Goal: Task Accomplishment & Management: Complete application form

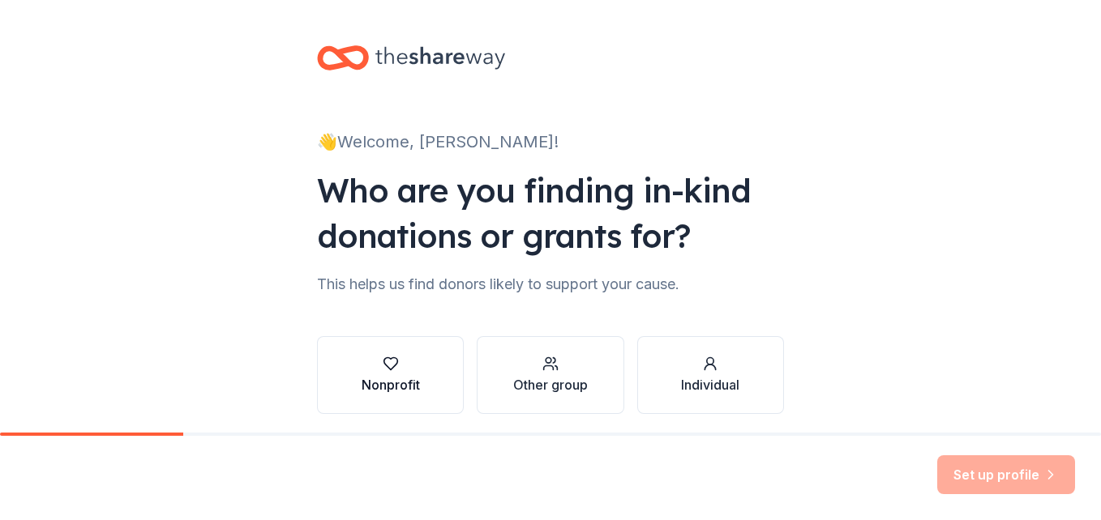
click at [378, 386] on div "Nonprofit" at bounding box center [390, 384] width 58 height 19
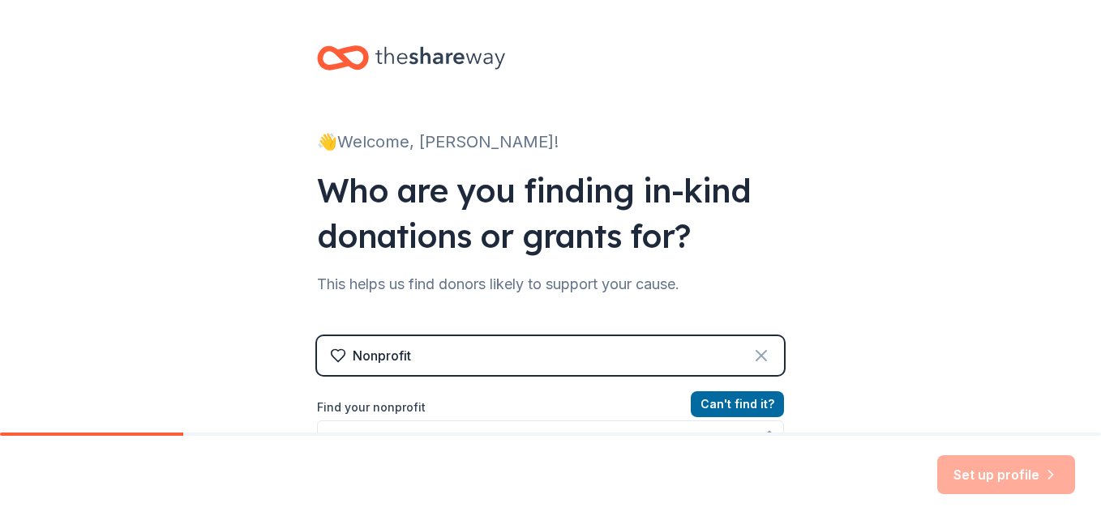
click at [753, 349] on icon at bounding box center [760, 355] width 19 height 19
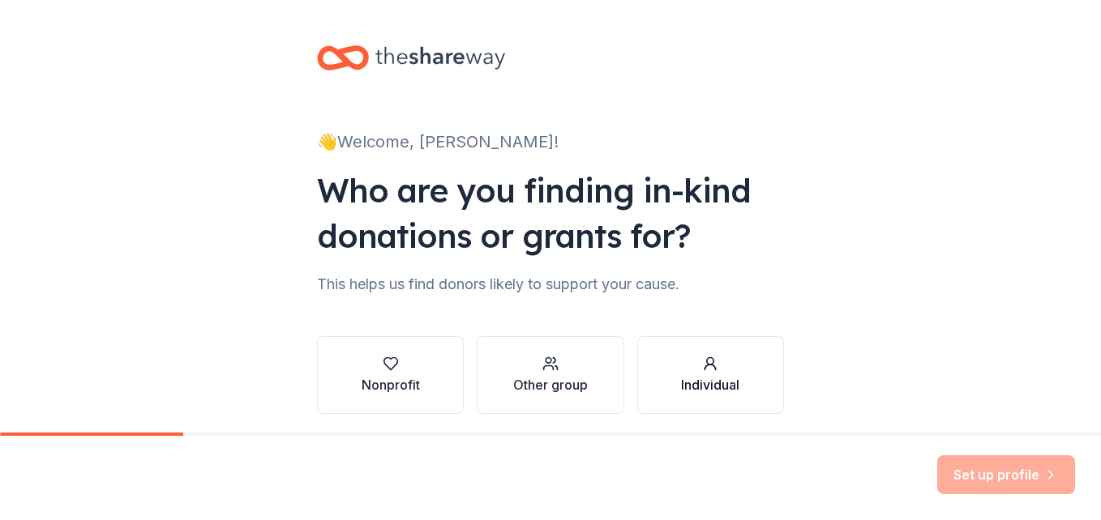
click at [708, 384] on div "Individual" at bounding box center [710, 384] width 58 height 19
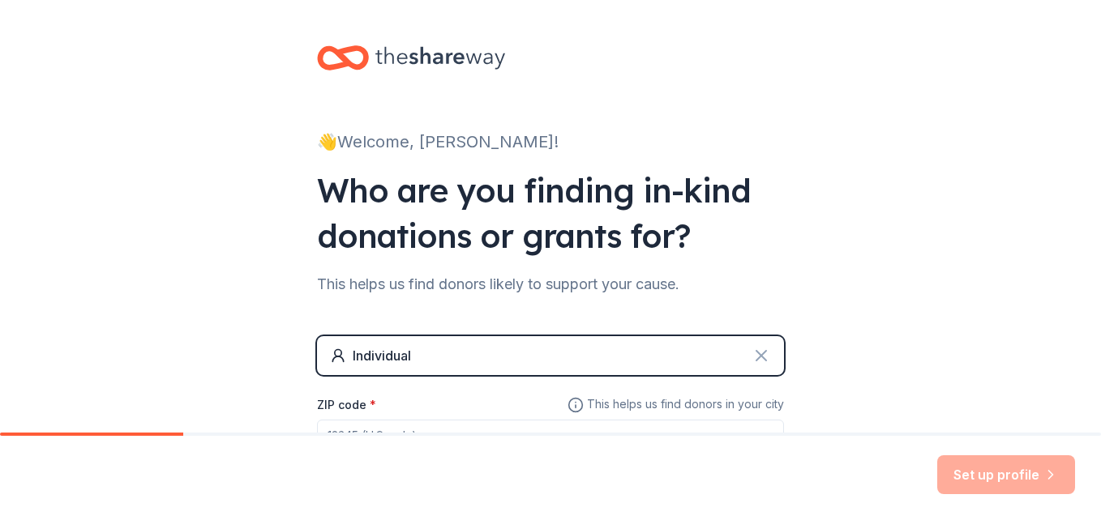
click at [751, 353] on icon at bounding box center [760, 355] width 19 height 19
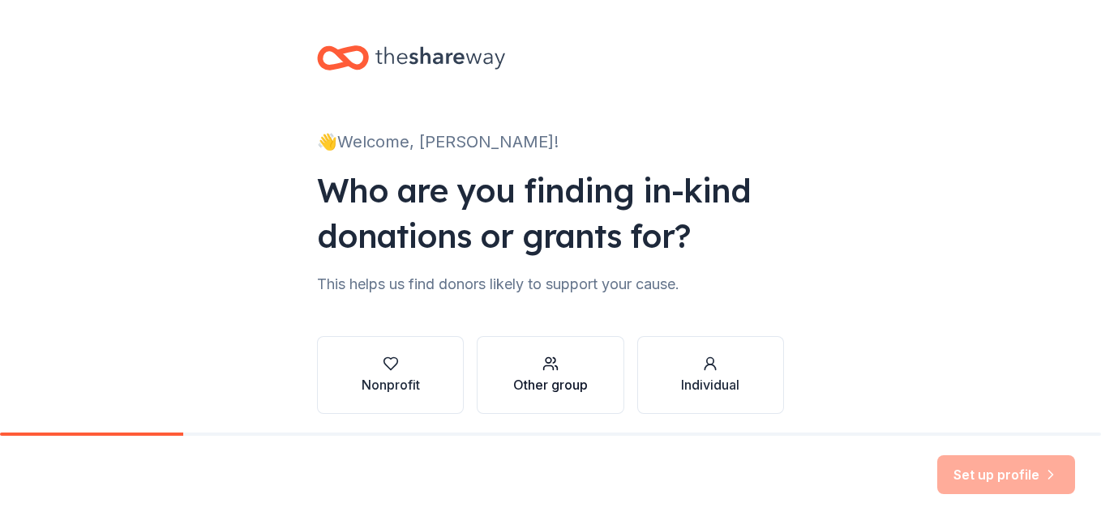
click at [578, 384] on div "Other group" at bounding box center [550, 384] width 75 height 19
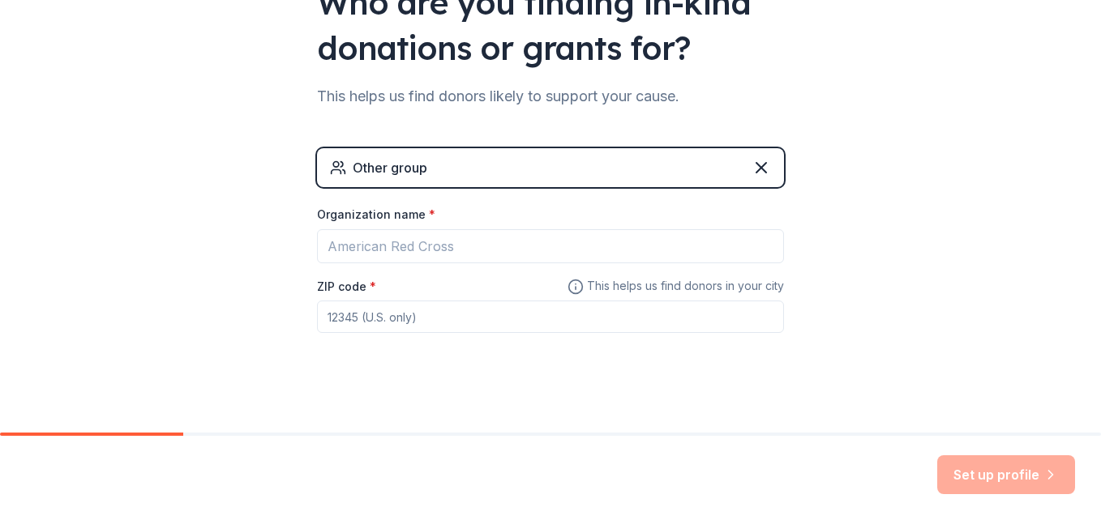
scroll to position [199, 0]
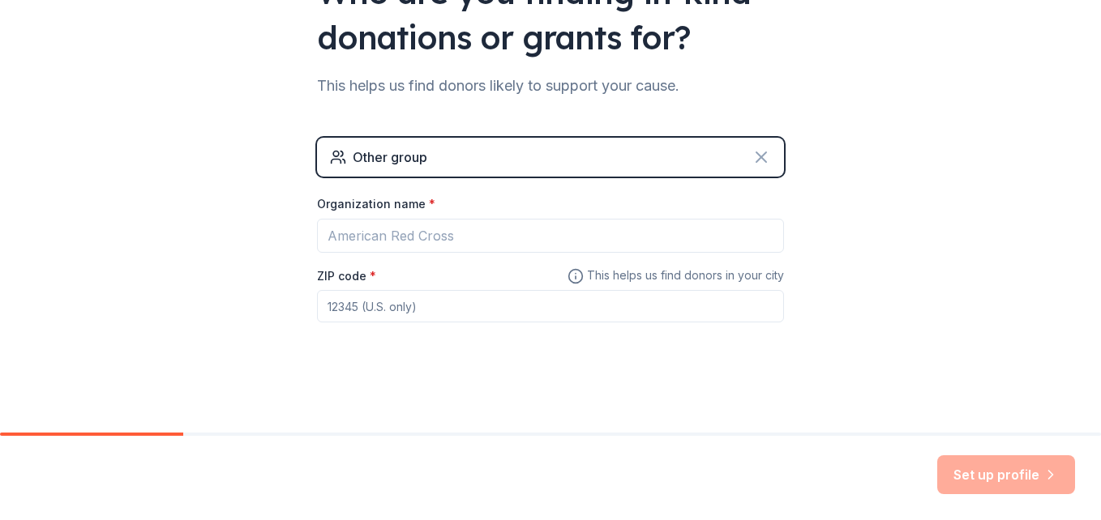
click at [751, 156] on icon at bounding box center [760, 156] width 19 height 19
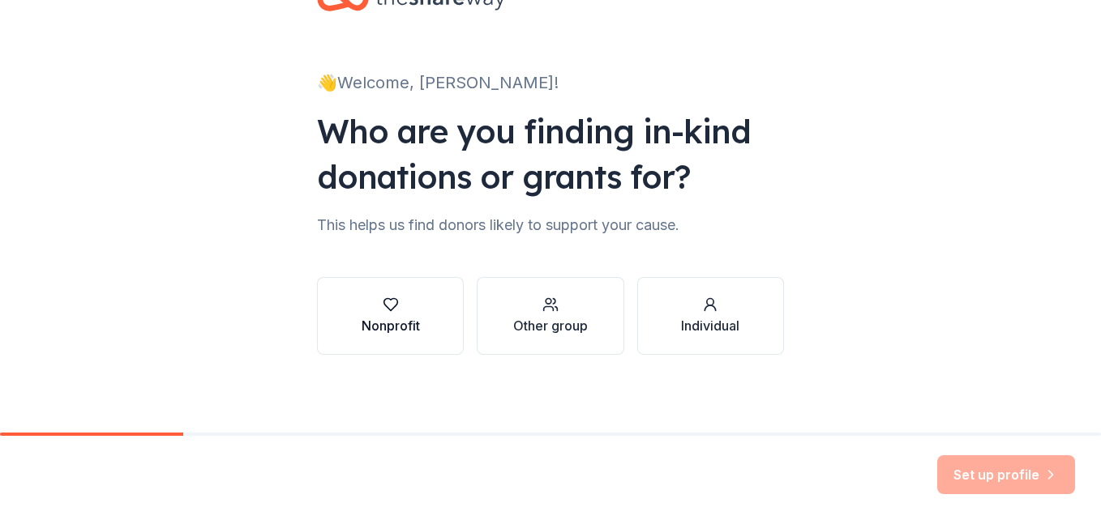
click at [387, 315] on div "Nonprofit" at bounding box center [390, 316] width 58 height 39
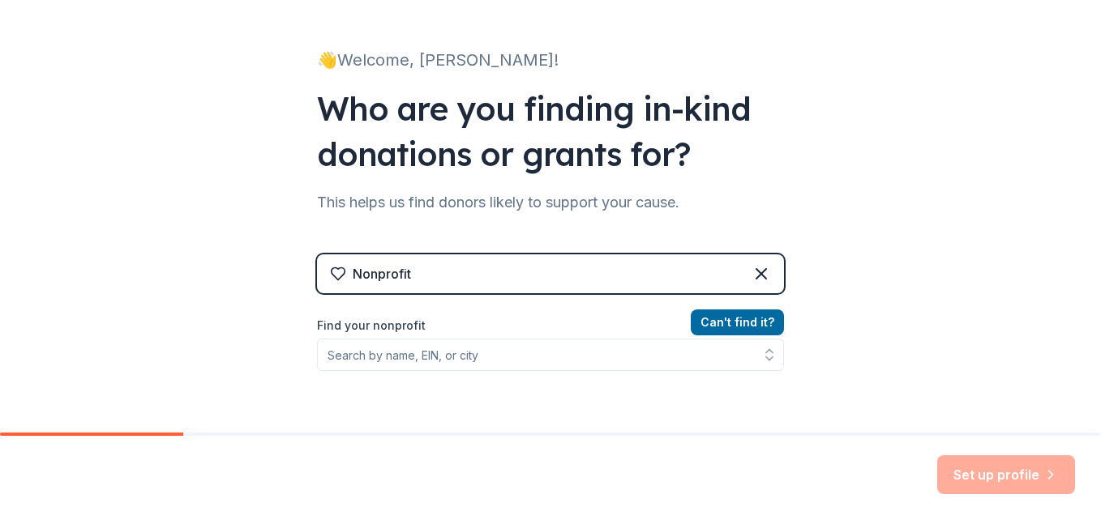
scroll to position [0, 0]
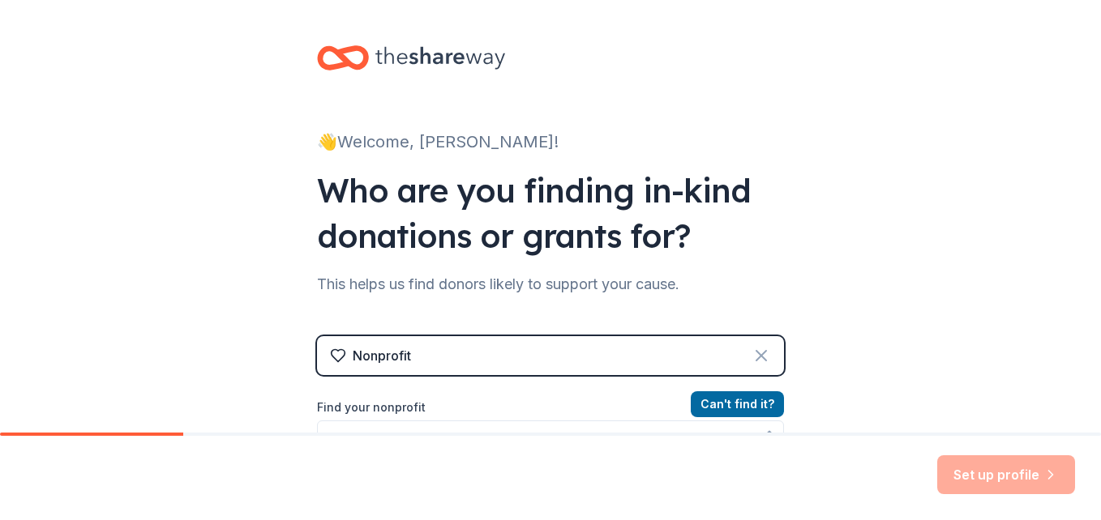
click at [753, 353] on icon at bounding box center [760, 355] width 19 height 19
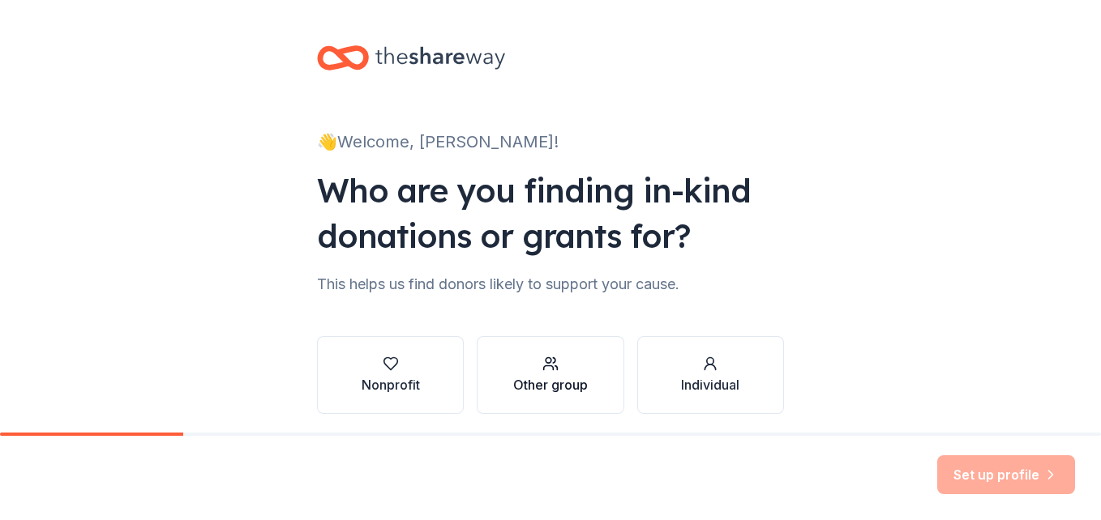
scroll to position [59, 0]
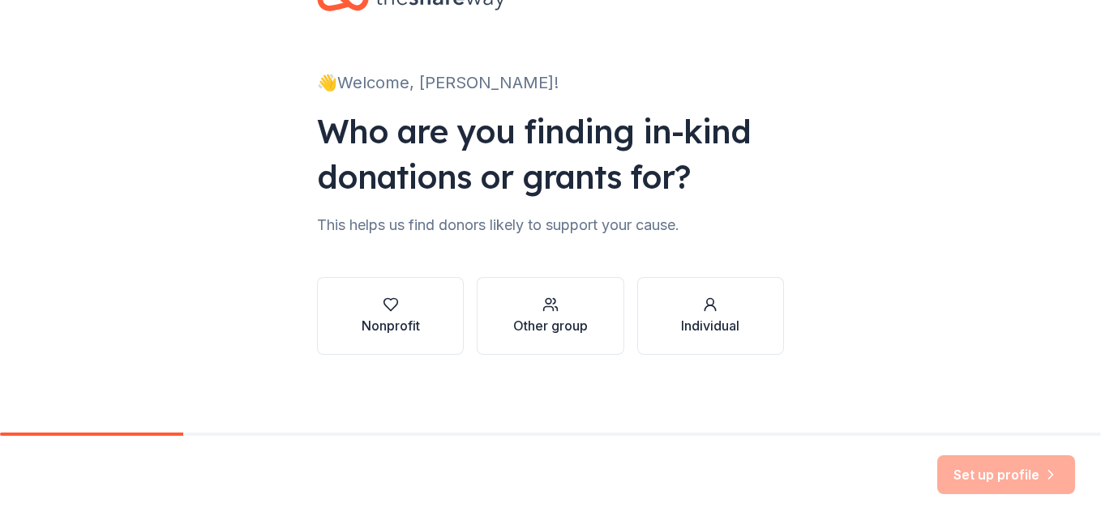
click at [1006, 474] on div "Set up profile" at bounding box center [1006, 474] width 138 height 39
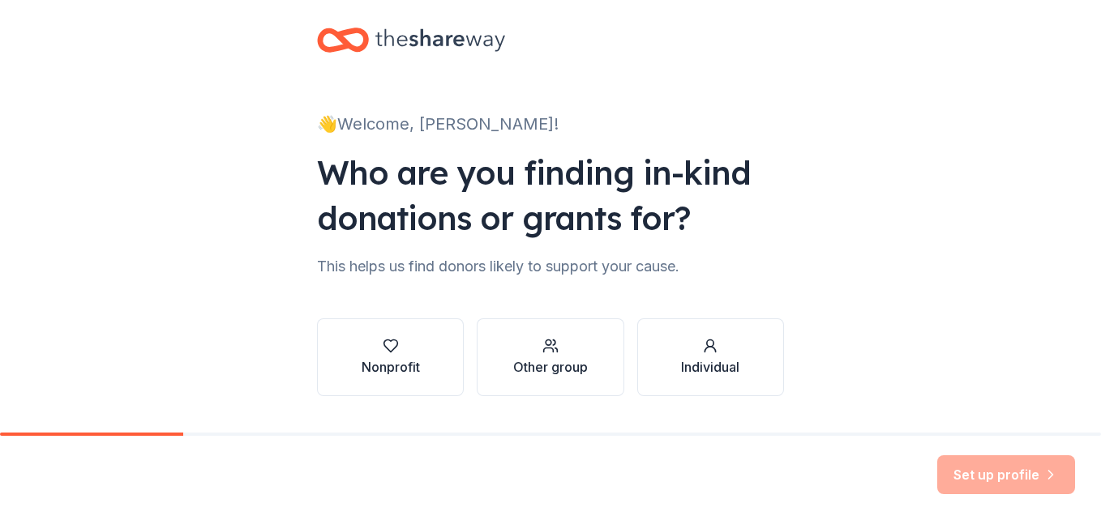
scroll to position [0, 0]
